Goal: Information Seeking & Learning: Check status

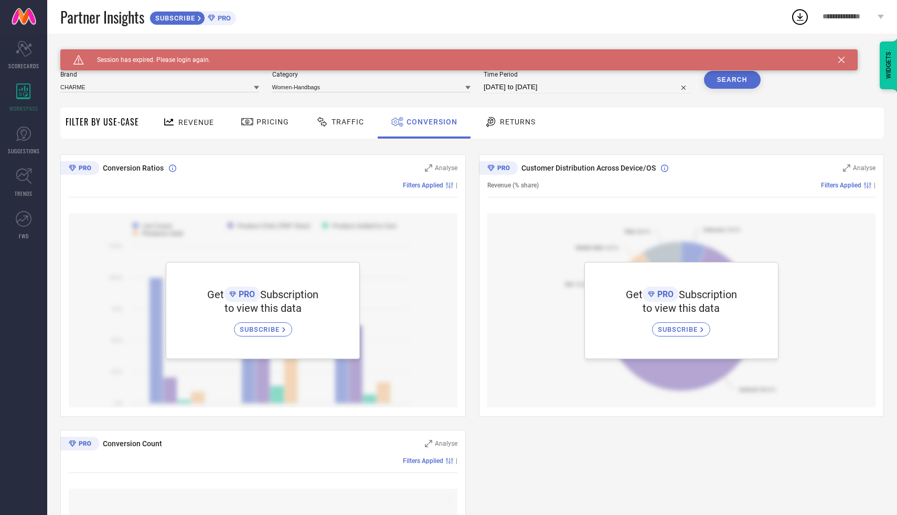
click at [865, 21] on span "**********" at bounding box center [848, 17] width 52 height 9
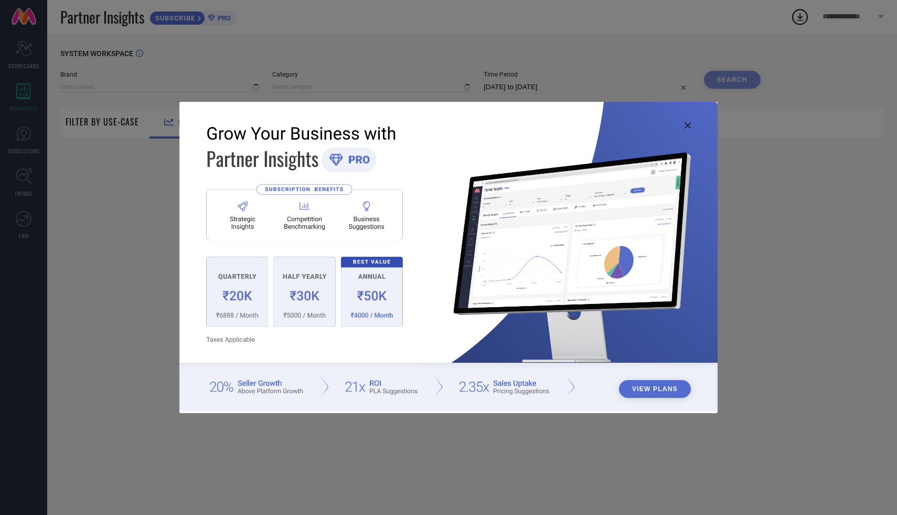
type input "CHARME"
type input "All"
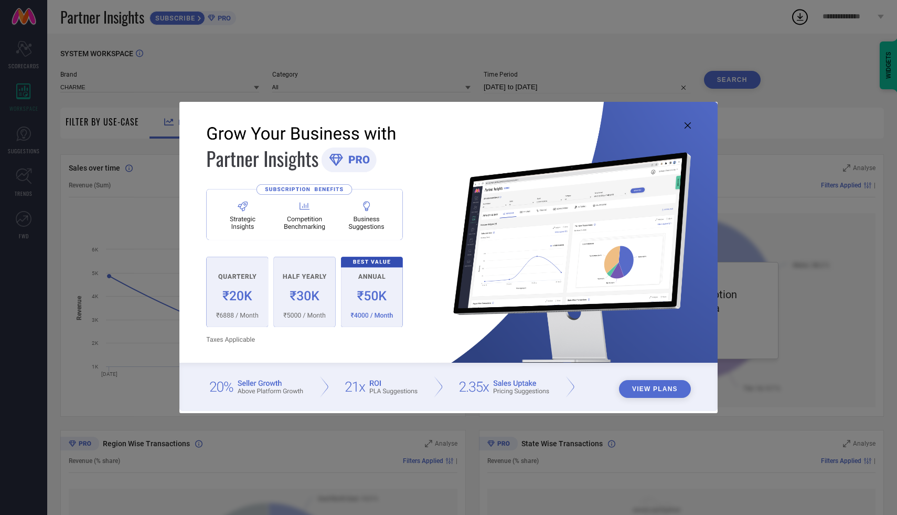
click at [688, 121] on img at bounding box center [448, 256] width 538 height 309
click at [689, 126] on icon at bounding box center [688, 125] width 6 height 6
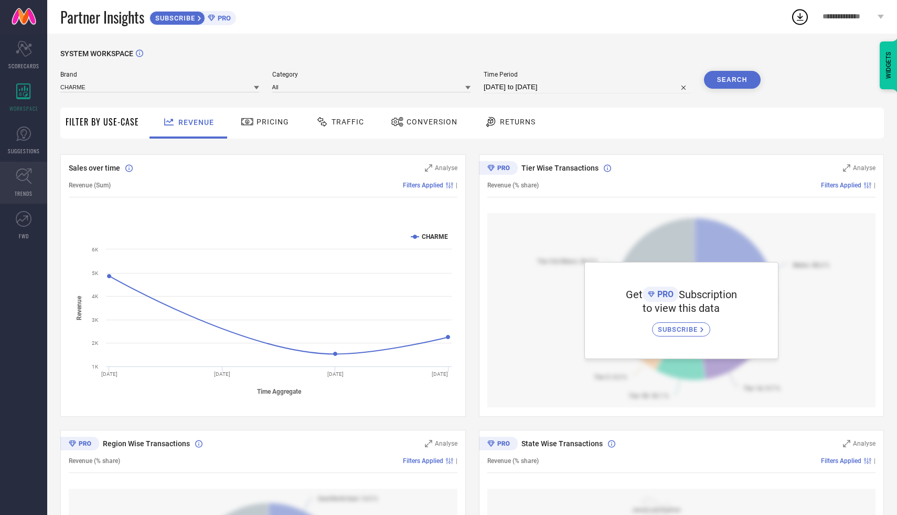
click at [25, 175] on icon at bounding box center [24, 176] width 16 height 16
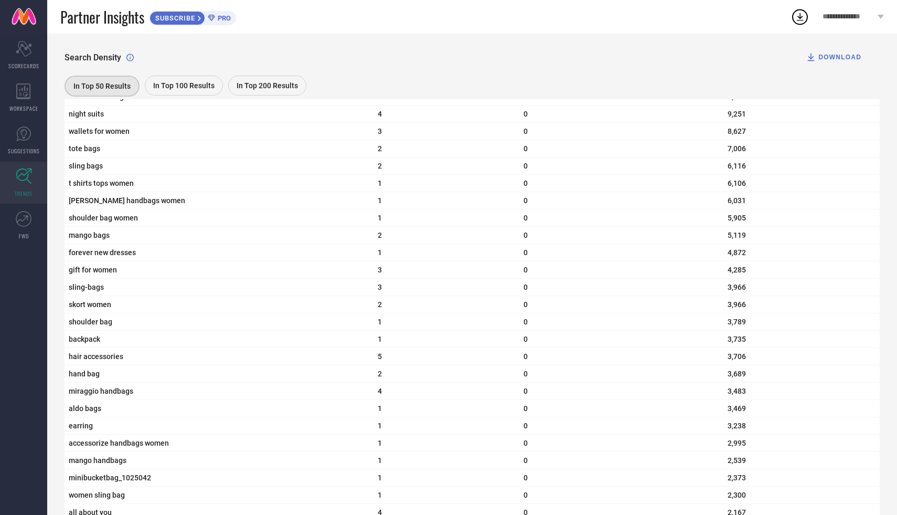
scroll to position [884, 0]
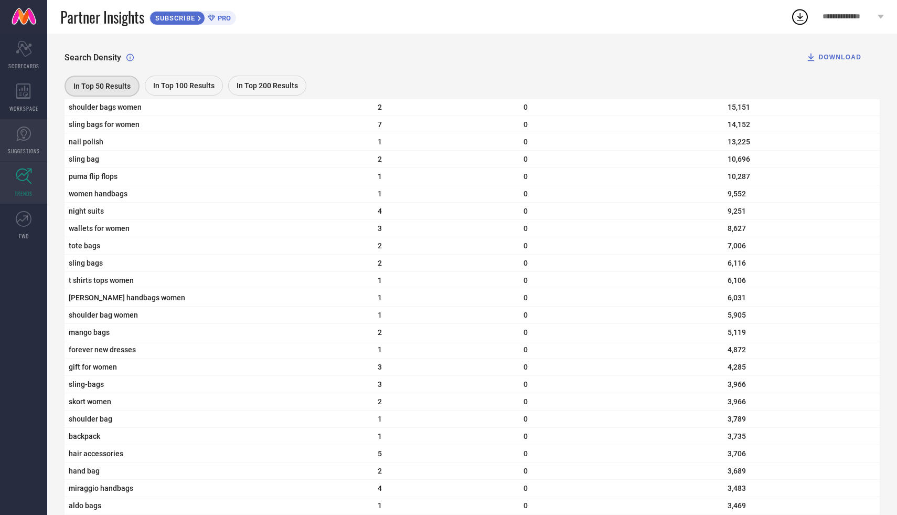
click at [20, 141] on icon at bounding box center [24, 134] width 16 height 16
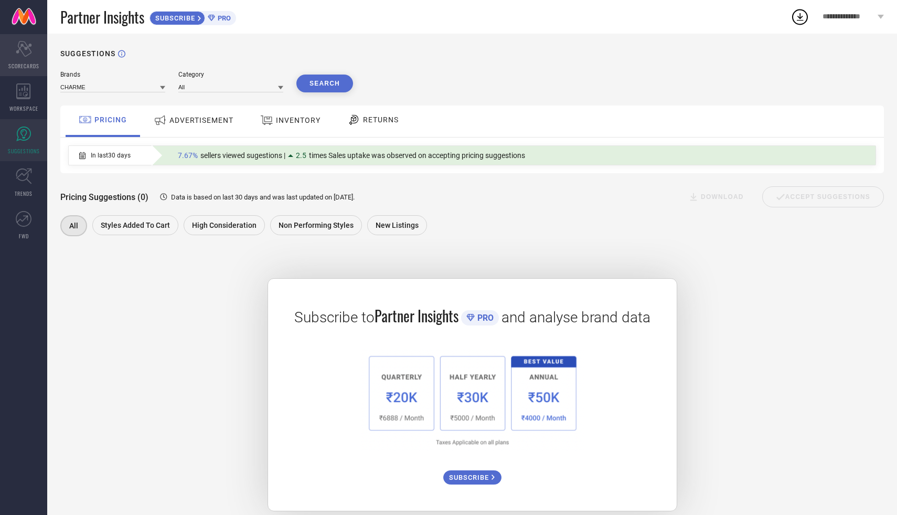
click at [13, 52] on div "Scorecard SCORECARDS" at bounding box center [23, 55] width 47 height 42
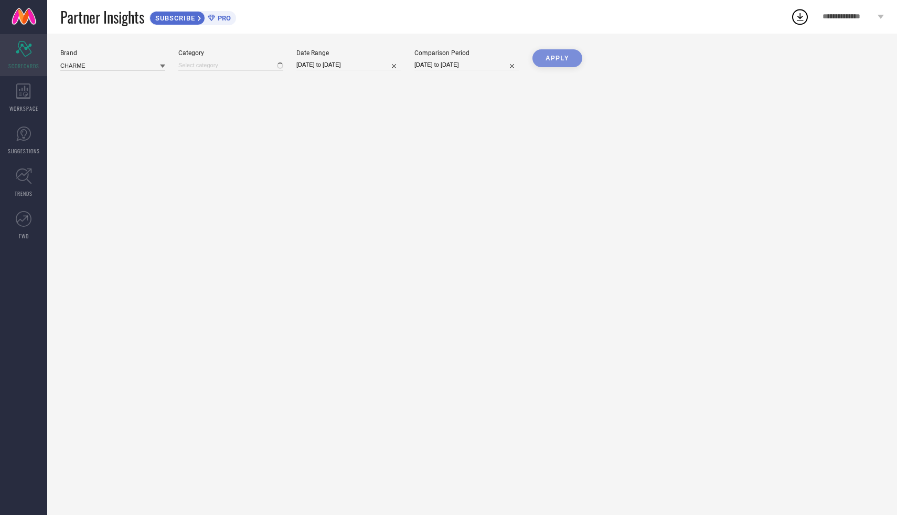
type input "All"
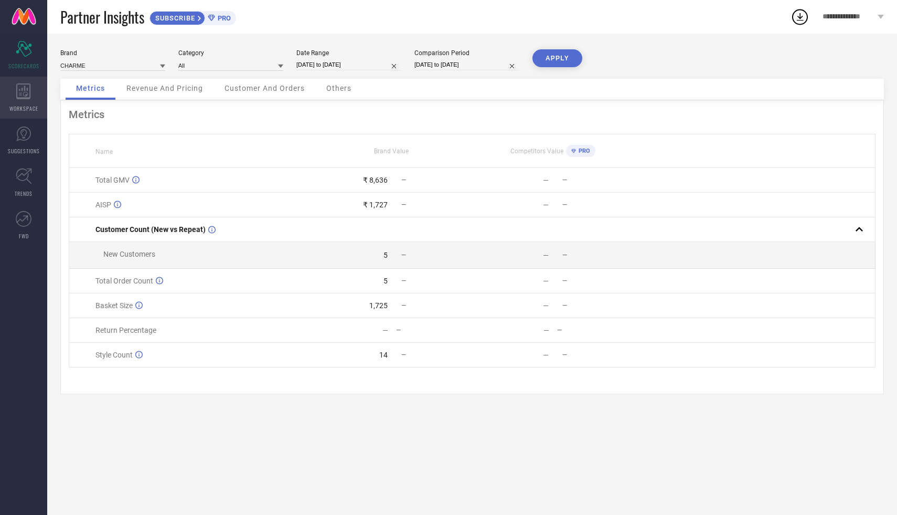
click at [25, 92] on icon at bounding box center [23, 91] width 14 height 16
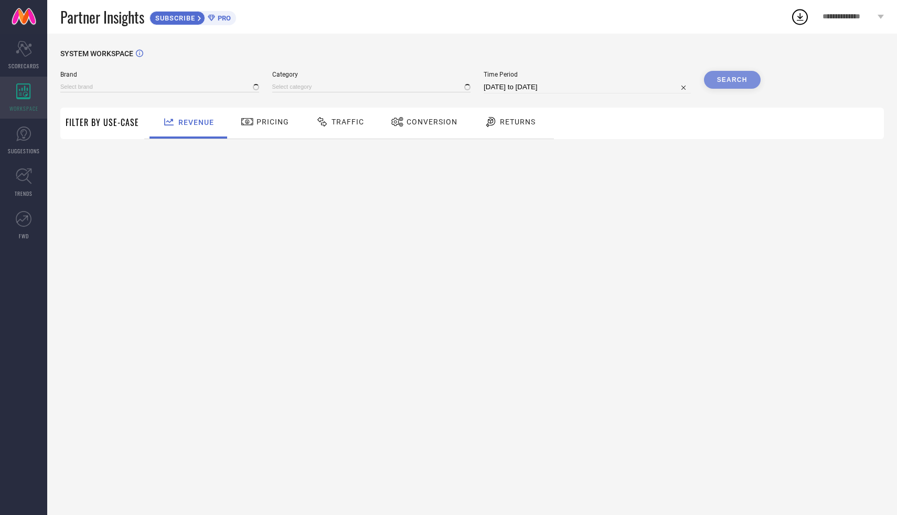
type input "CHARME"
type input "All"
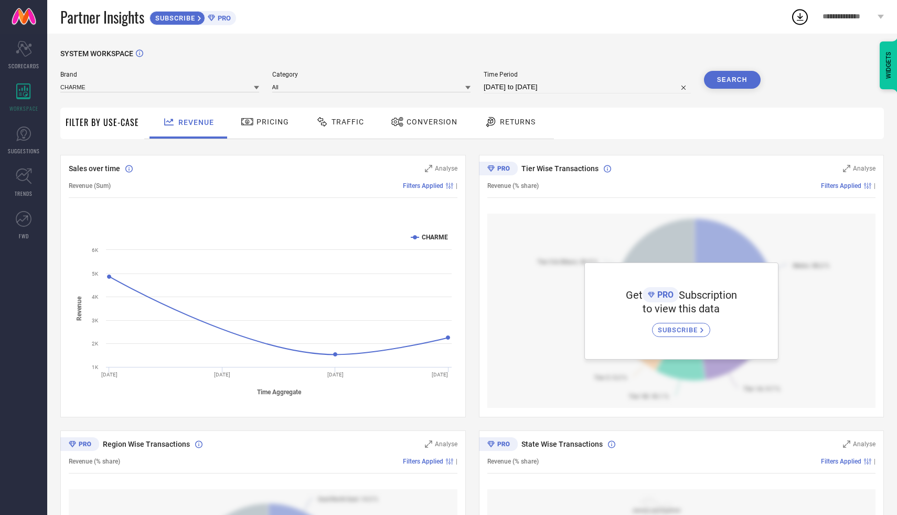
click at [276, 118] on span "Pricing" at bounding box center [272, 121] width 33 height 8
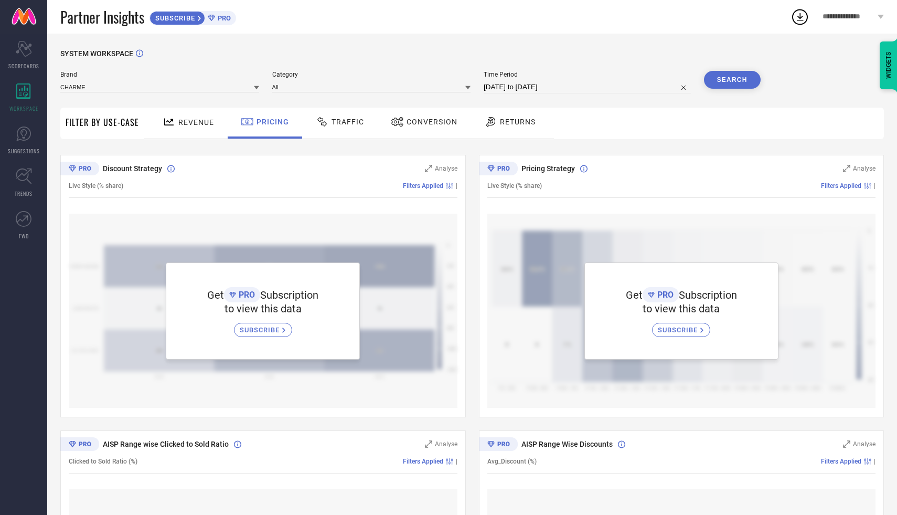
click at [342, 131] on div "Traffic" at bounding box center [340, 123] width 74 height 31
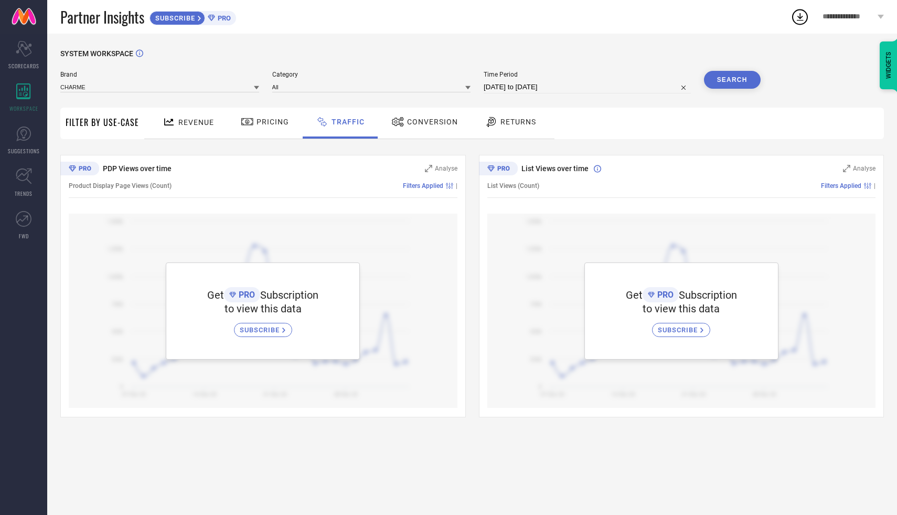
click at [440, 126] on div "Conversion" at bounding box center [425, 122] width 72 height 18
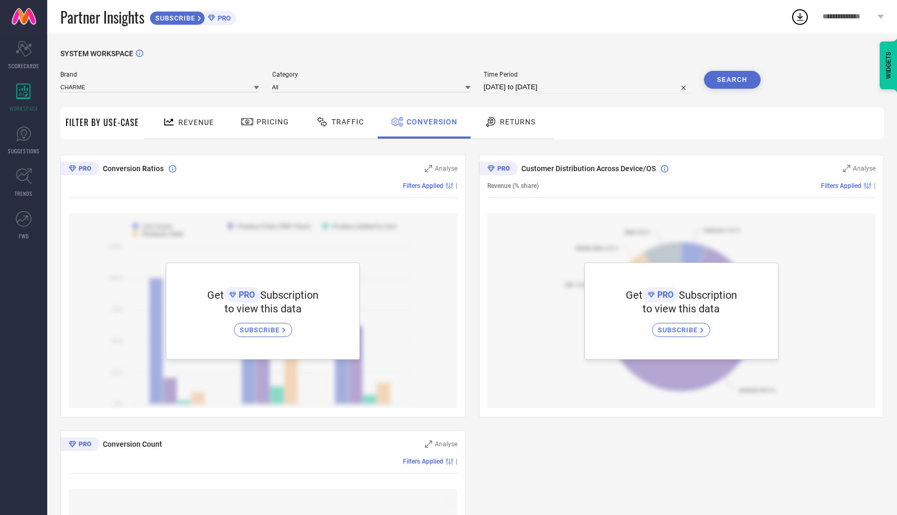
click at [505, 123] on span "Returns" at bounding box center [518, 121] width 36 height 8
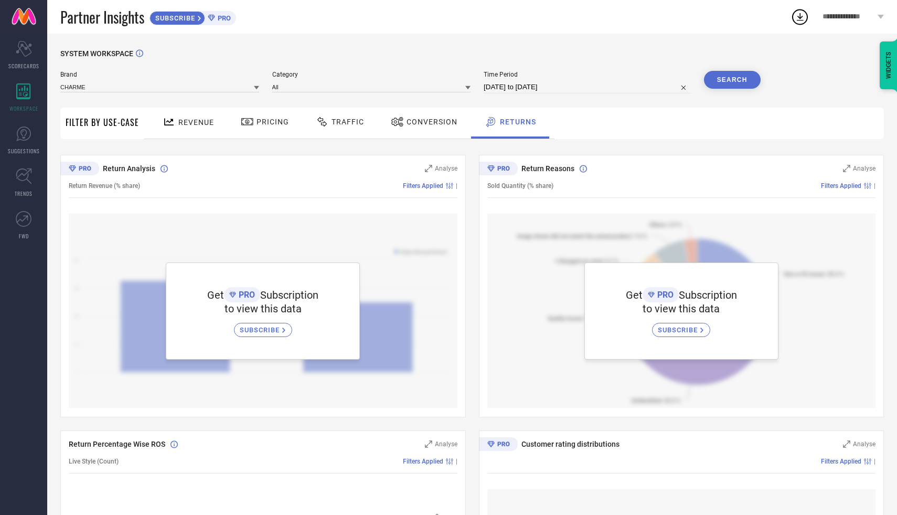
click at [422, 127] on div "Conversion" at bounding box center [424, 122] width 72 height 18
